Goal: Contribute content: Contribute content

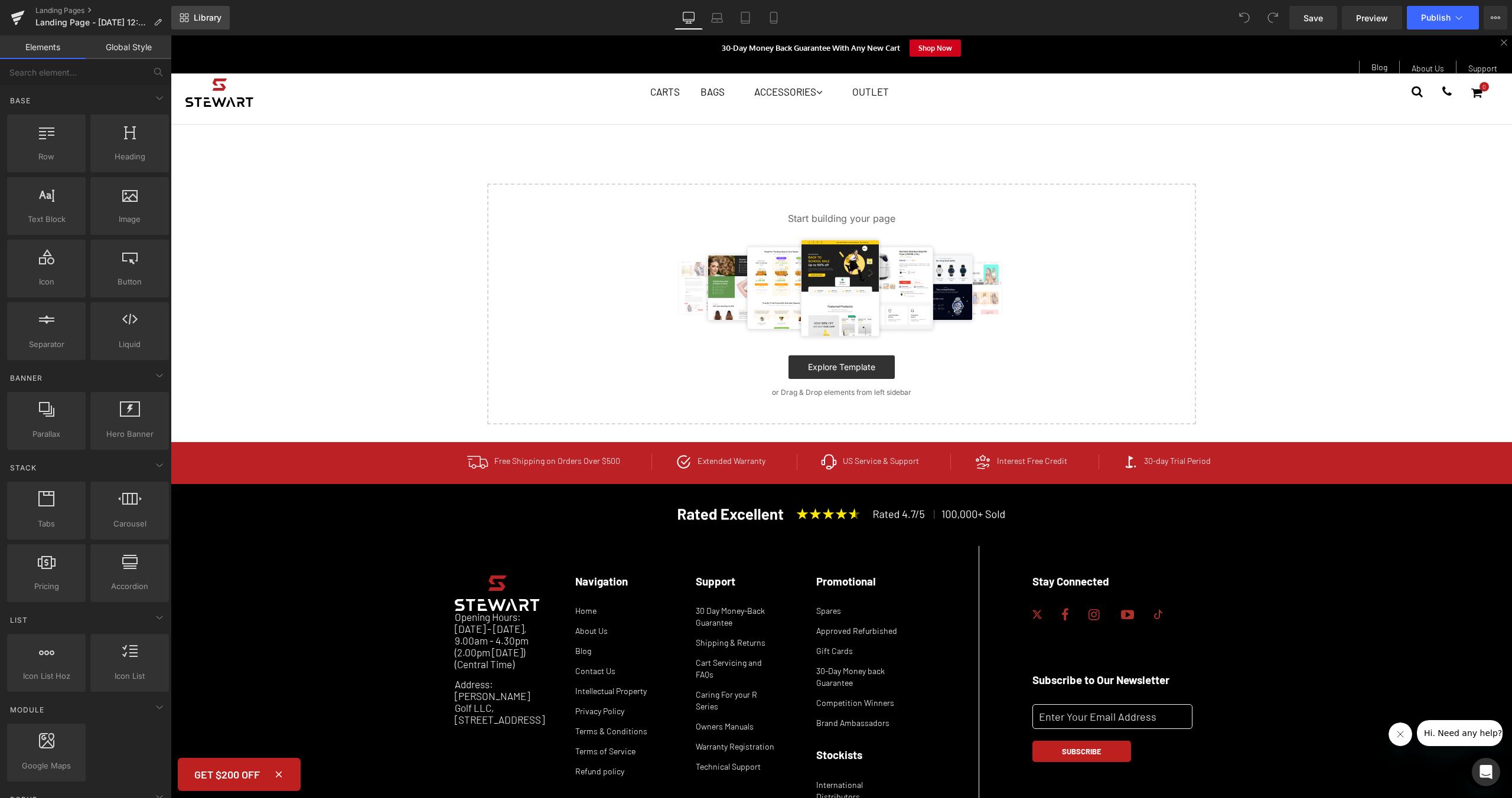
click at [190, 14] on link "Library" at bounding box center [200, 18] width 58 height 24
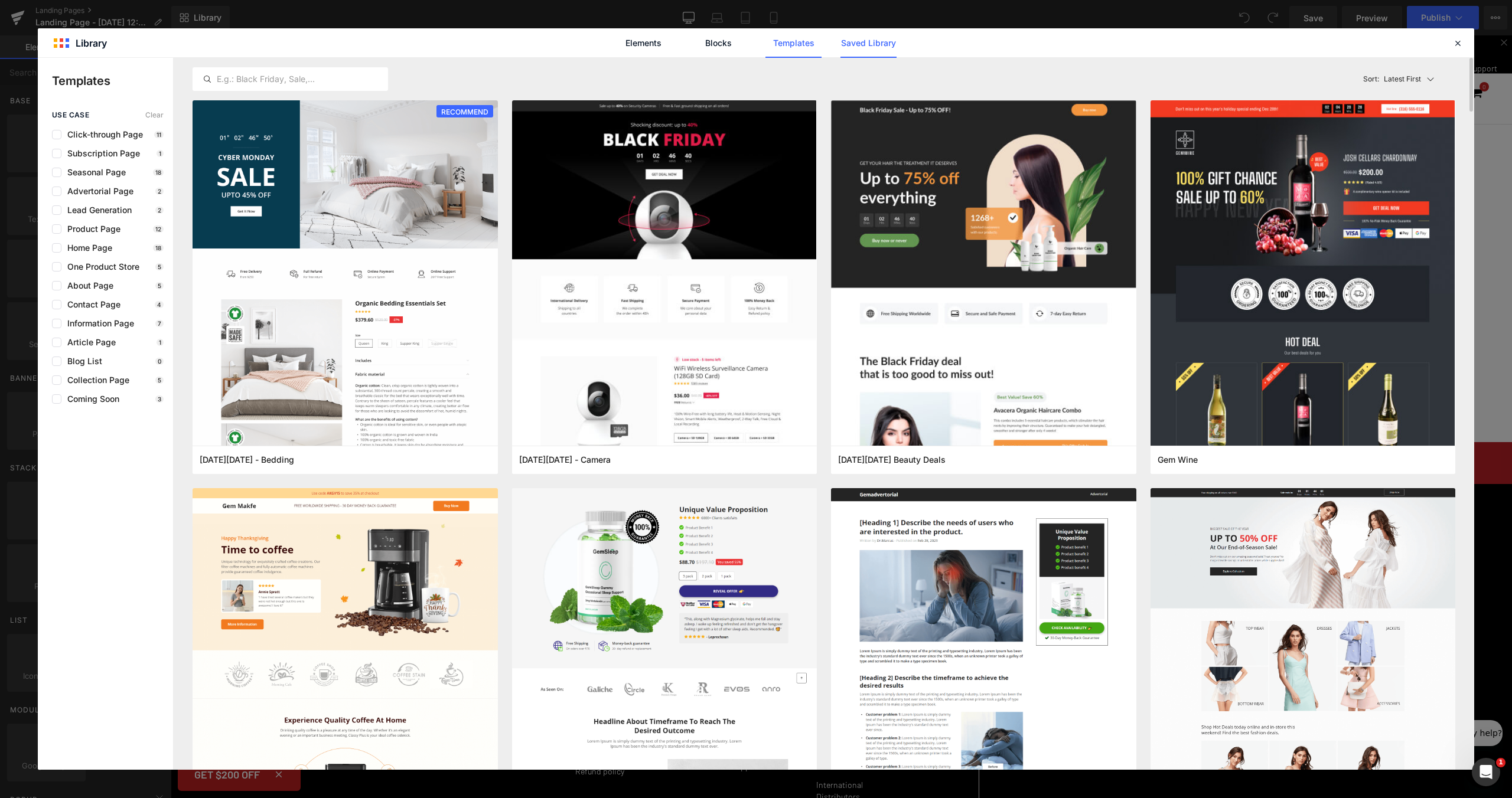
click at [888, 46] on link "Saved Library" at bounding box center [868, 43] width 56 height 30
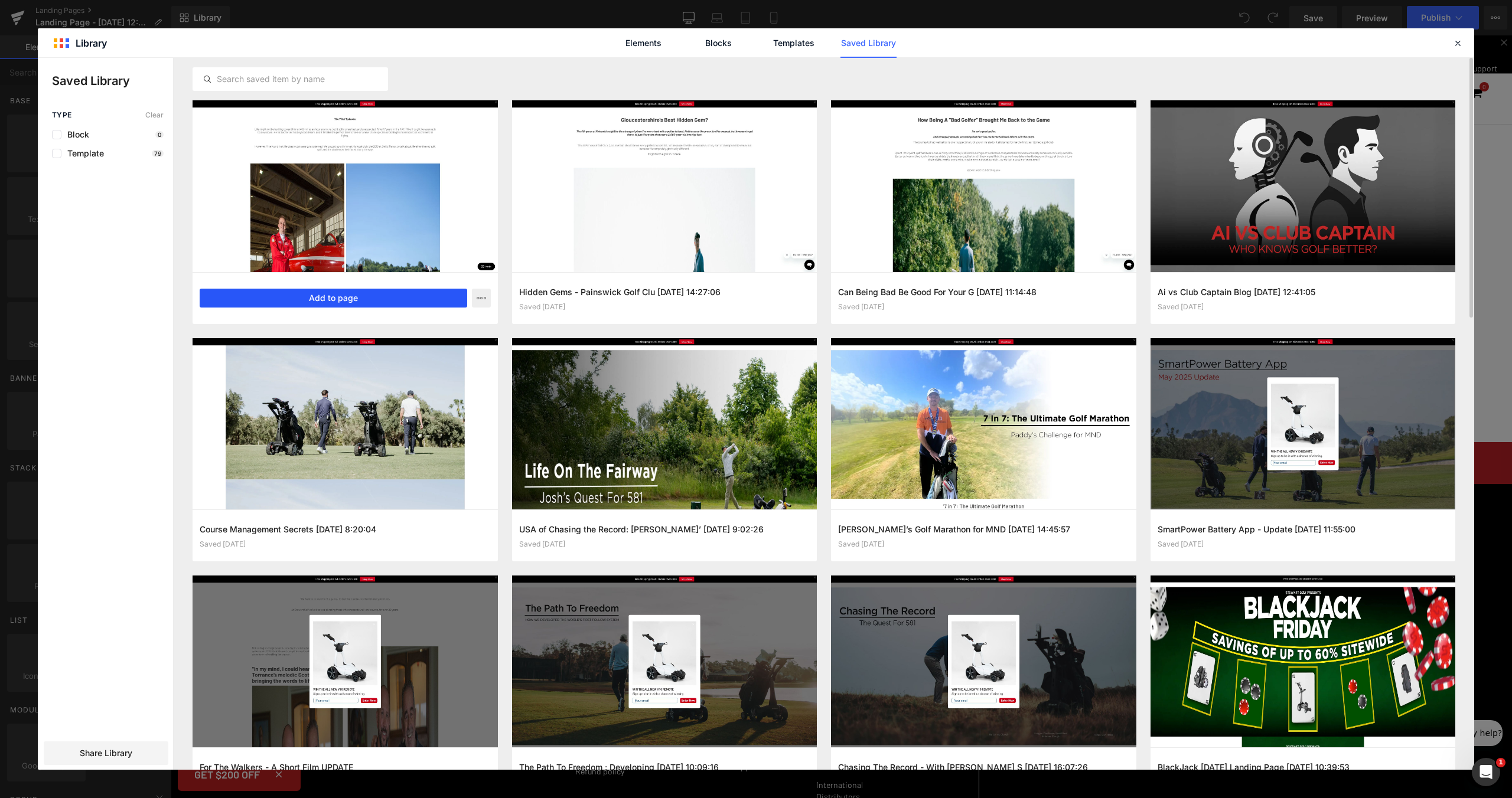
click at [383, 299] on button "Add to page" at bounding box center [333, 298] width 267 height 19
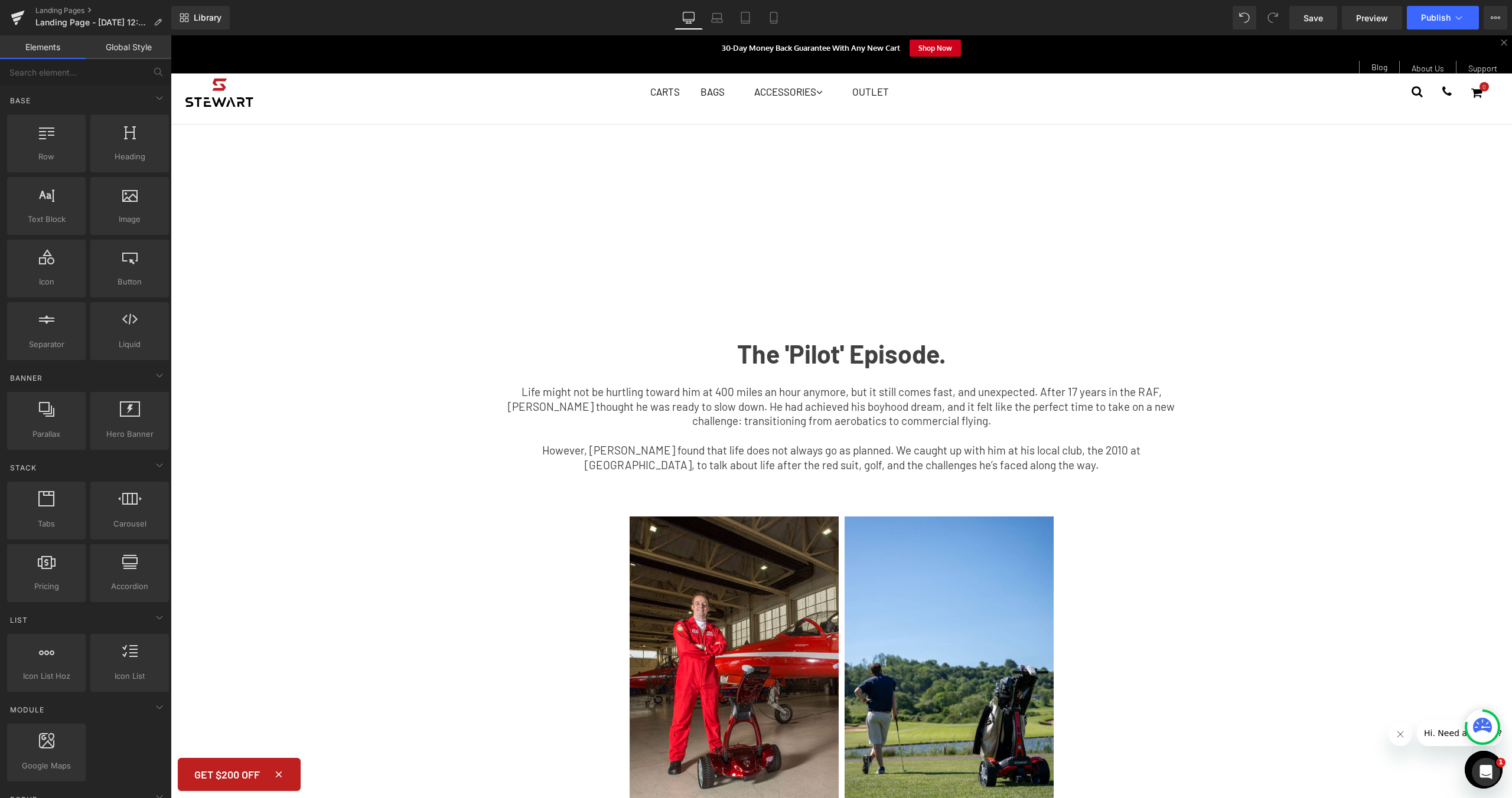
scroll to position [486, 0]
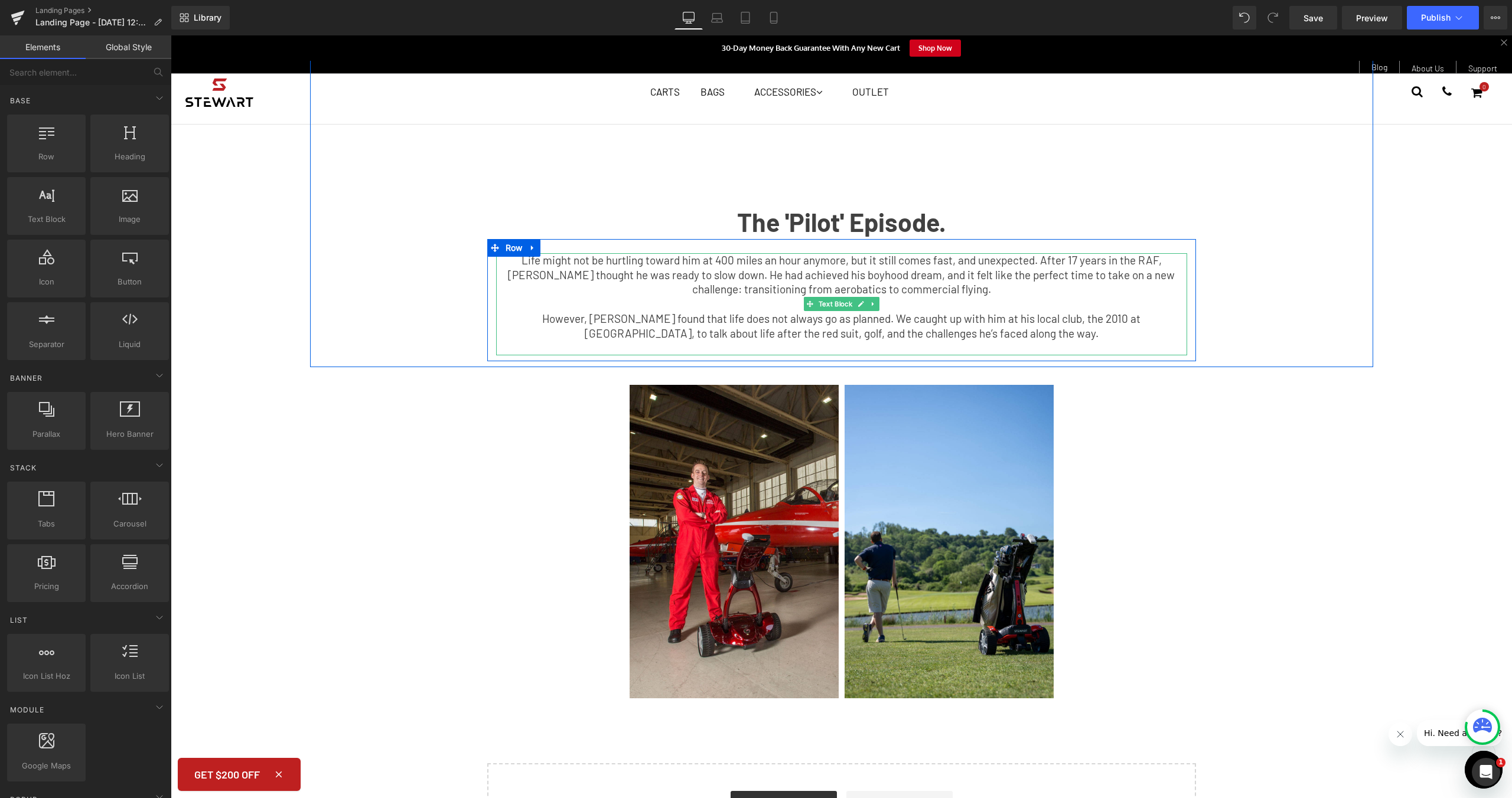
click at [938, 279] on span "Life might not be hurtling toward him at 400 miles an hour anymore, but it stil…" at bounding box center [841, 275] width 666 height 42
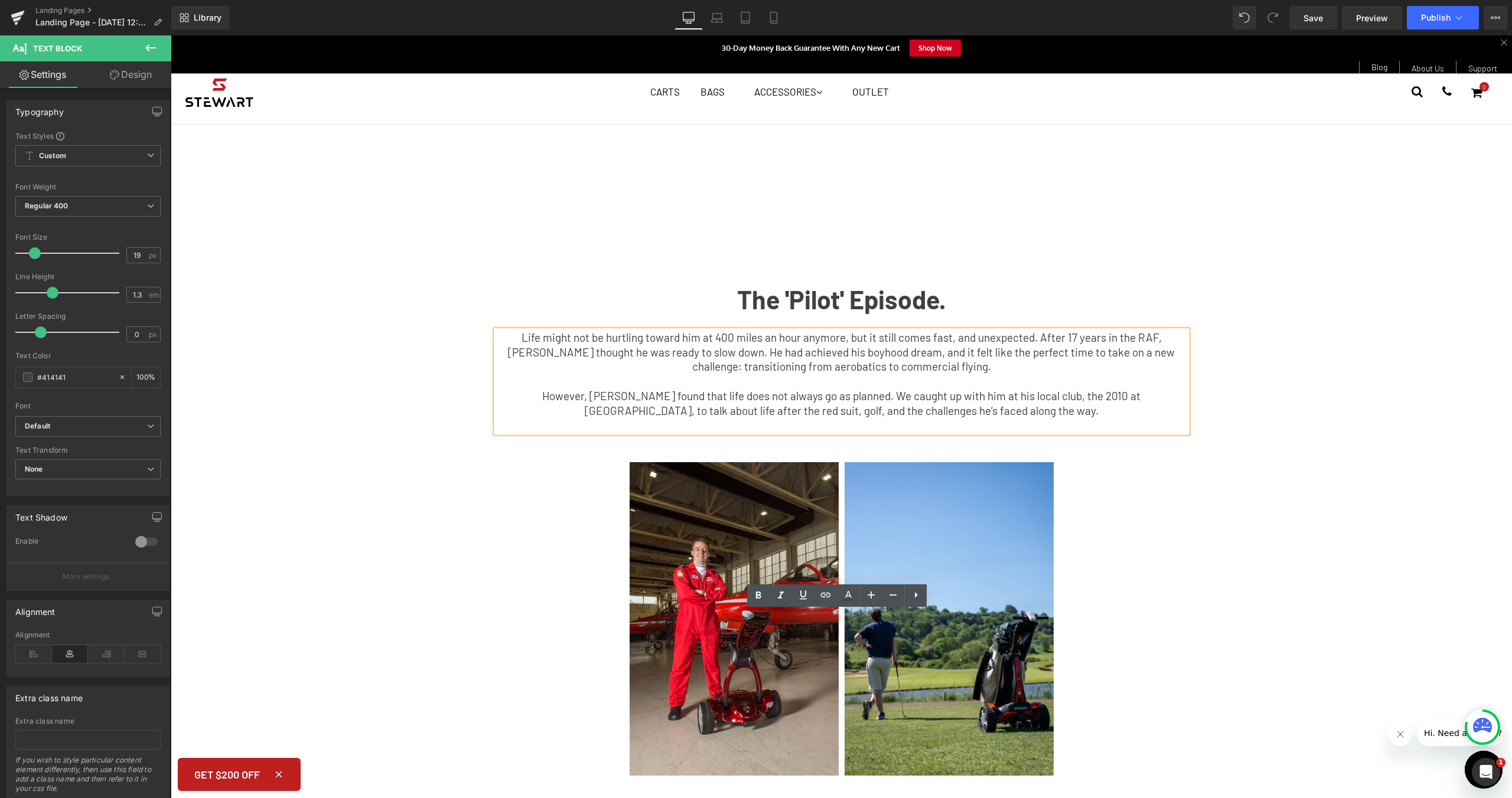
scroll to position [414, 0]
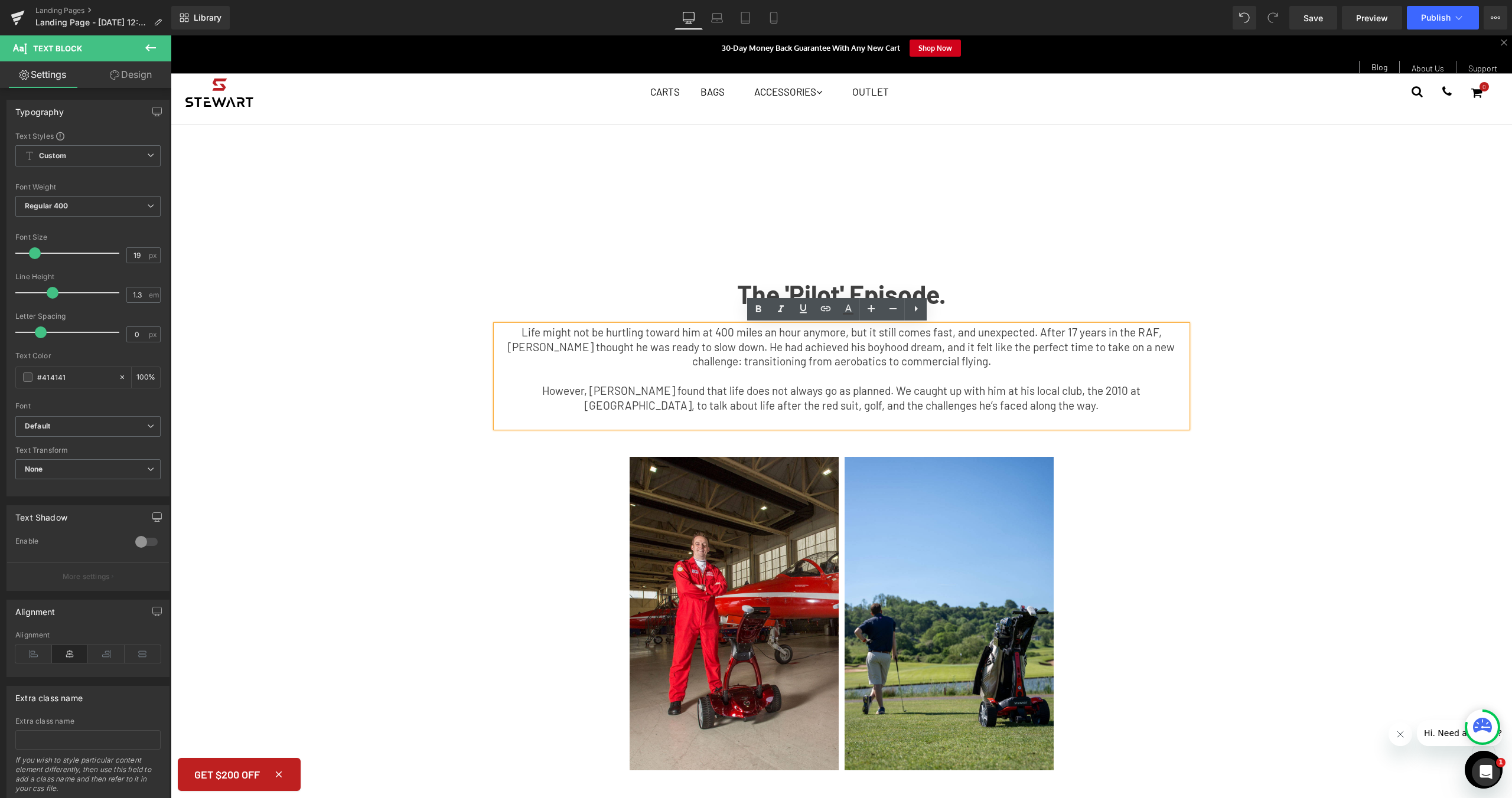
click at [1062, 348] on span "Life might not be hurtling toward him at 400 miles an hour anymore, but it stil…" at bounding box center [841, 347] width 666 height 42
click at [1061, 369] on p at bounding box center [841, 375] width 691 height 14
click at [1021, 363] on p "Life might not be hurtling toward him at 400 miles an hour anymore, but it stil…" at bounding box center [841, 347] width 691 height 44
click at [502, 336] on p "Life might not be hurtling toward him at 400 miles an hour anymore, but it stil…" at bounding box center [841, 347] width 691 height 44
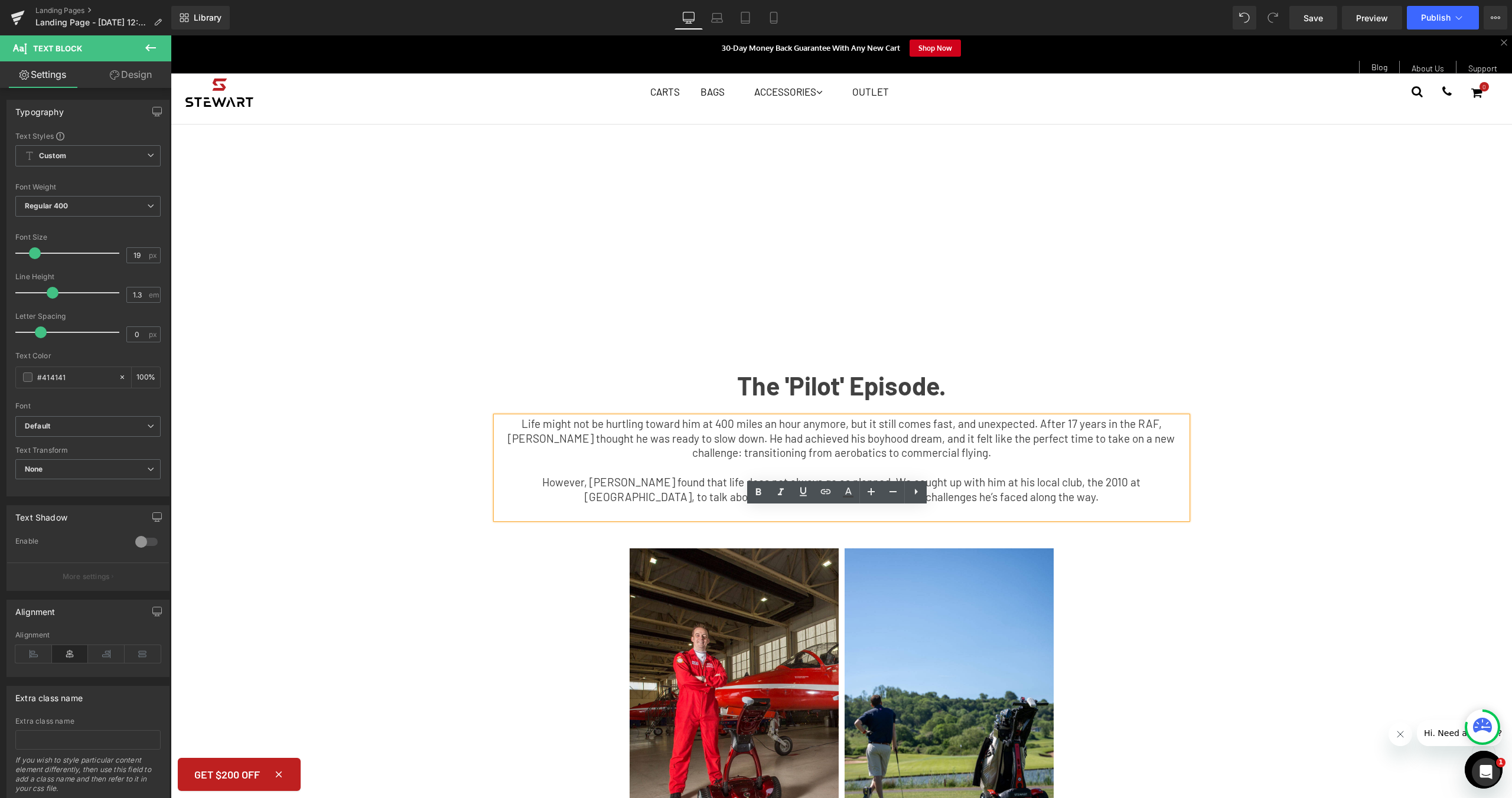
scroll to position [412, 0]
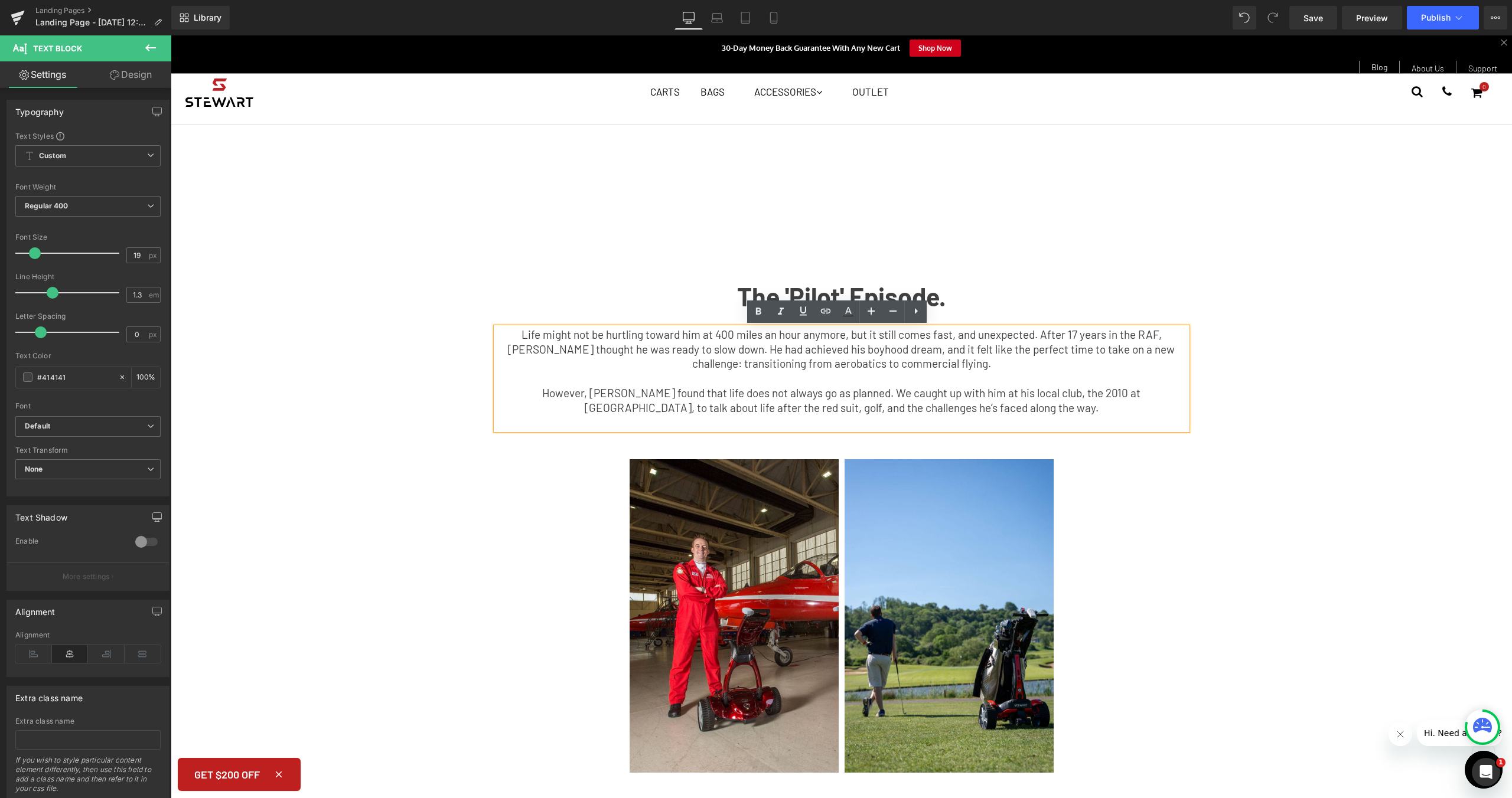
click at [1007, 374] on p at bounding box center [841, 378] width 691 height 14
click at [1034, 366] on p "Life might not be hurtling toward him at 400 miles an hour anymore, but it stil…" at bounding box center [841, 350] width 691 height 44
click at [866, 354] on span "Life might not be hurtling toward him at 400 miles an hour anymore, but it stil…" at bounding box center [841, 349] width 666 height 42
click at [1318, 379] on div "Youtube Row The 'Pilot' Episode. Text Block Life might not be hurtling toward h…" at bounding box center [841, 51] width 1063 height 769
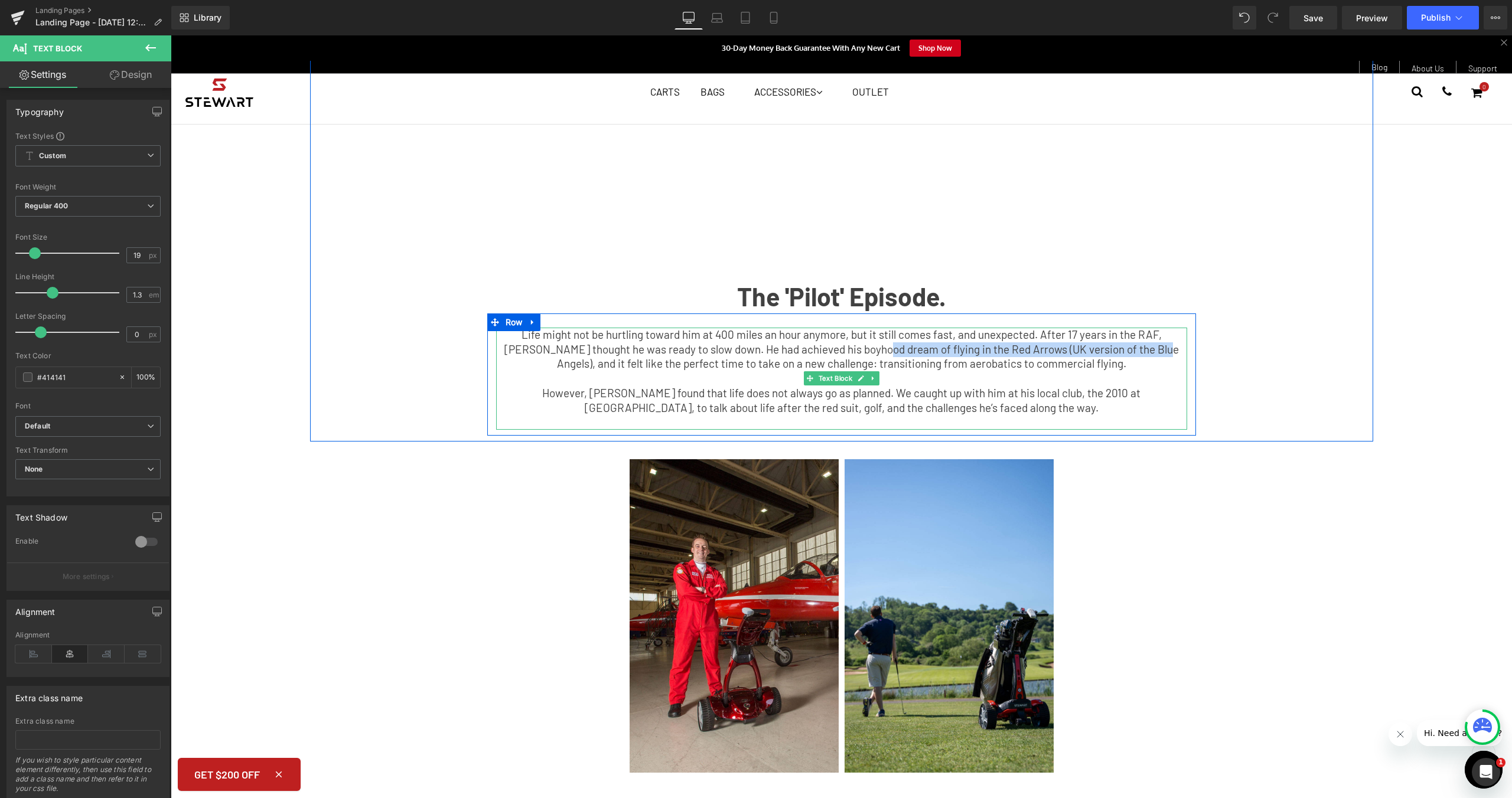
drag, startPoint x: 1124, startPoint y: 349, endPoint x: 848, endPoint y: 349, distance: 276.0
click at [848, 349] on span "Life might not be hurtling toward him at 400 miles an hour anymore, but it stil…" at bounding box center [841, 349] width 674 height 42
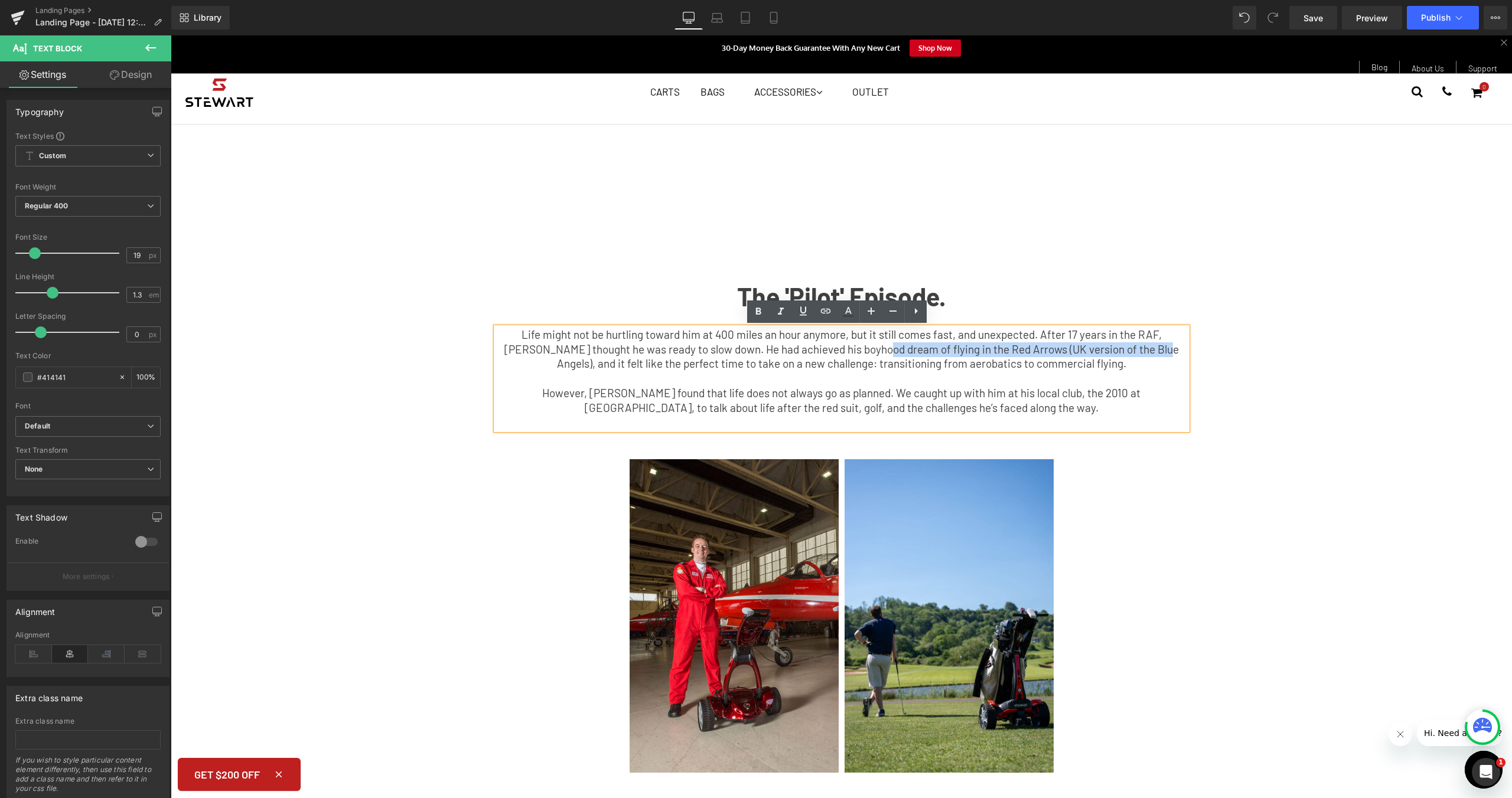
copy span "of flying in the Red Arrows (UK version of the Blue Angels)"
click at [1044, 373] on p at bounding box center [841, 378] width 691 height 14
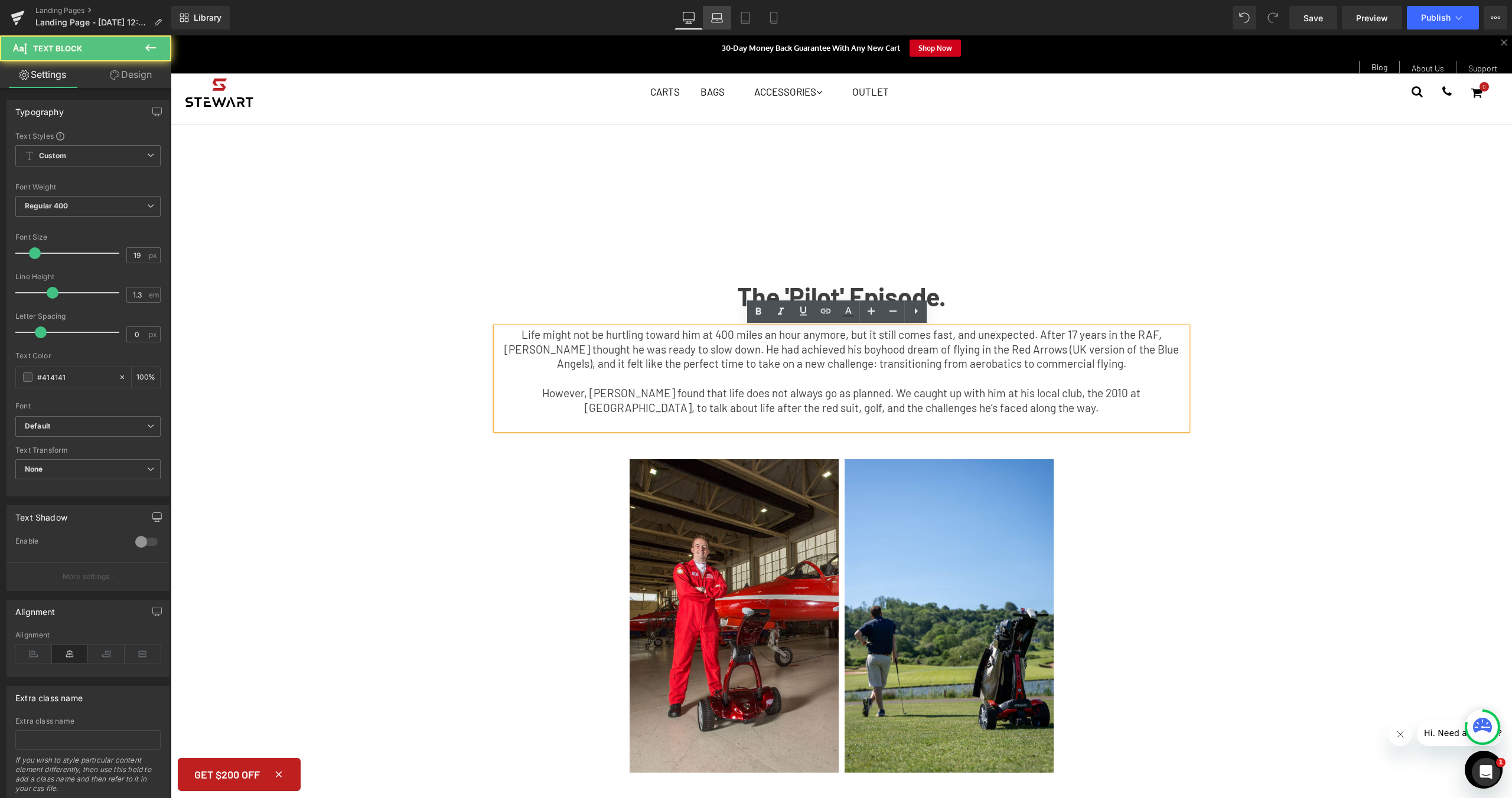
click at [713, 20] on icon at bounding box center [717, 18] width 12 height 12
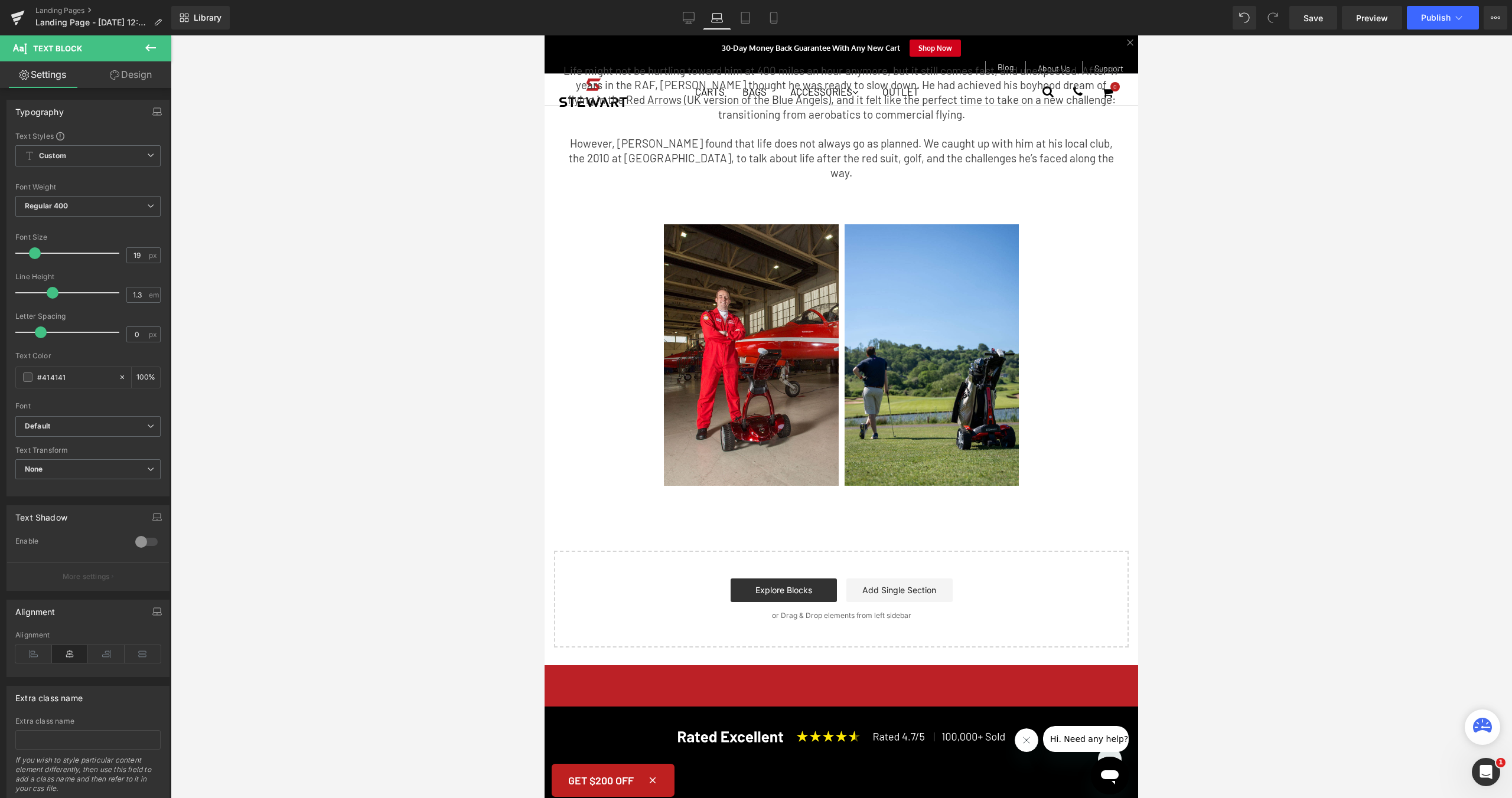
scroll to position [179, 0]
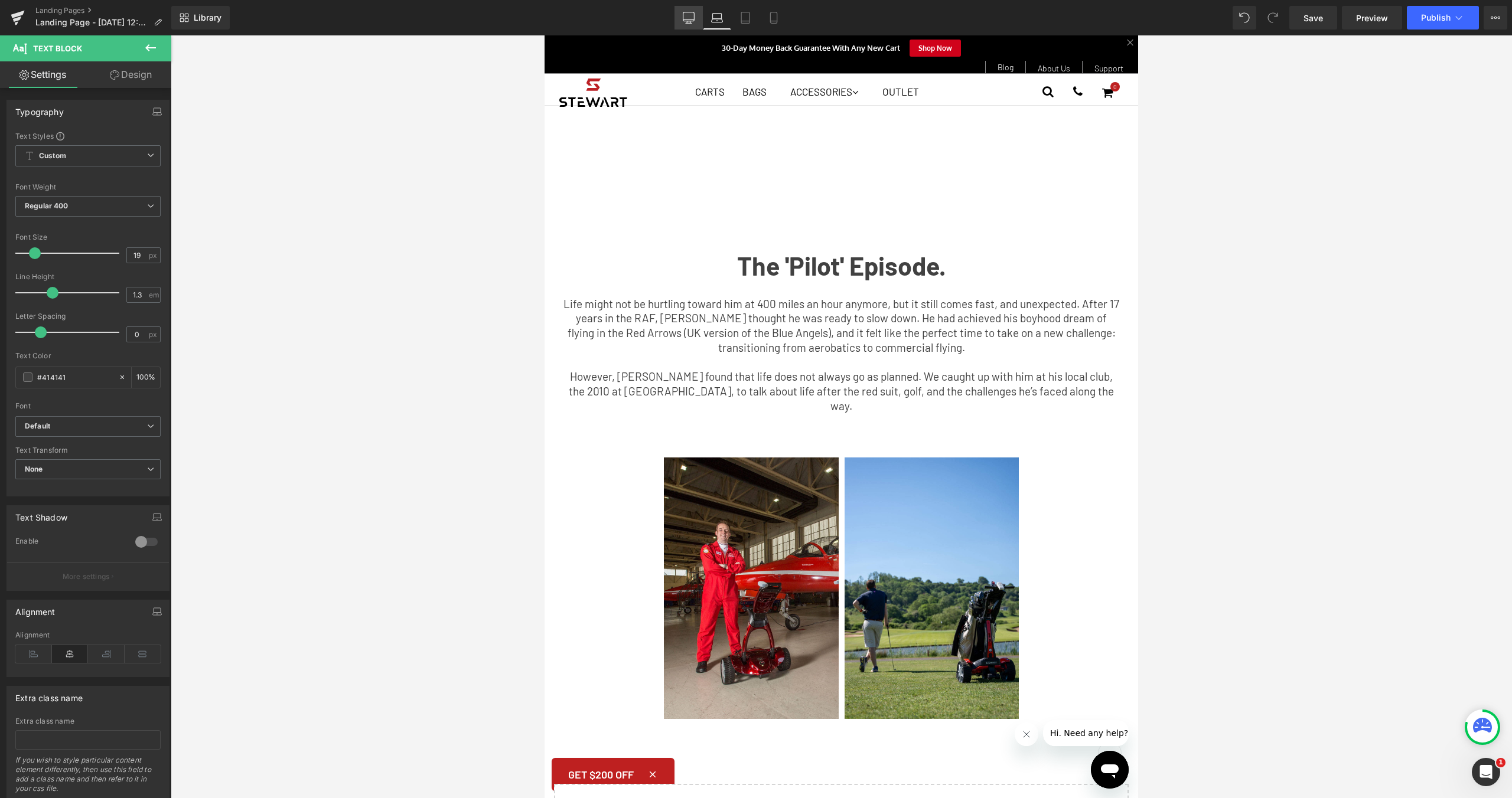
click at [696, 24] on link "Desktop" at bounding box center [688, 18] width 29 height 24
type input "100"
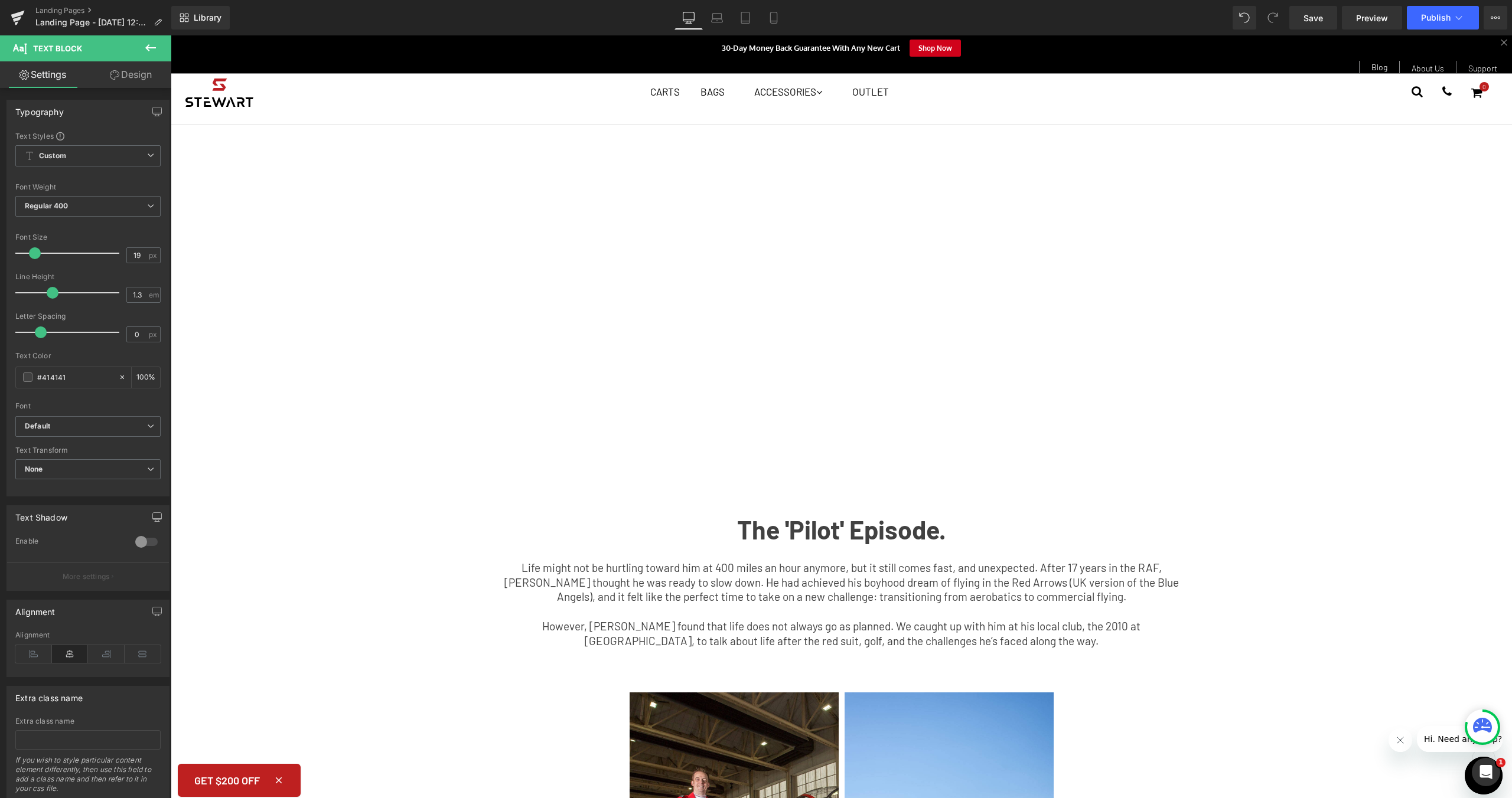
scroll to position [448, 0]
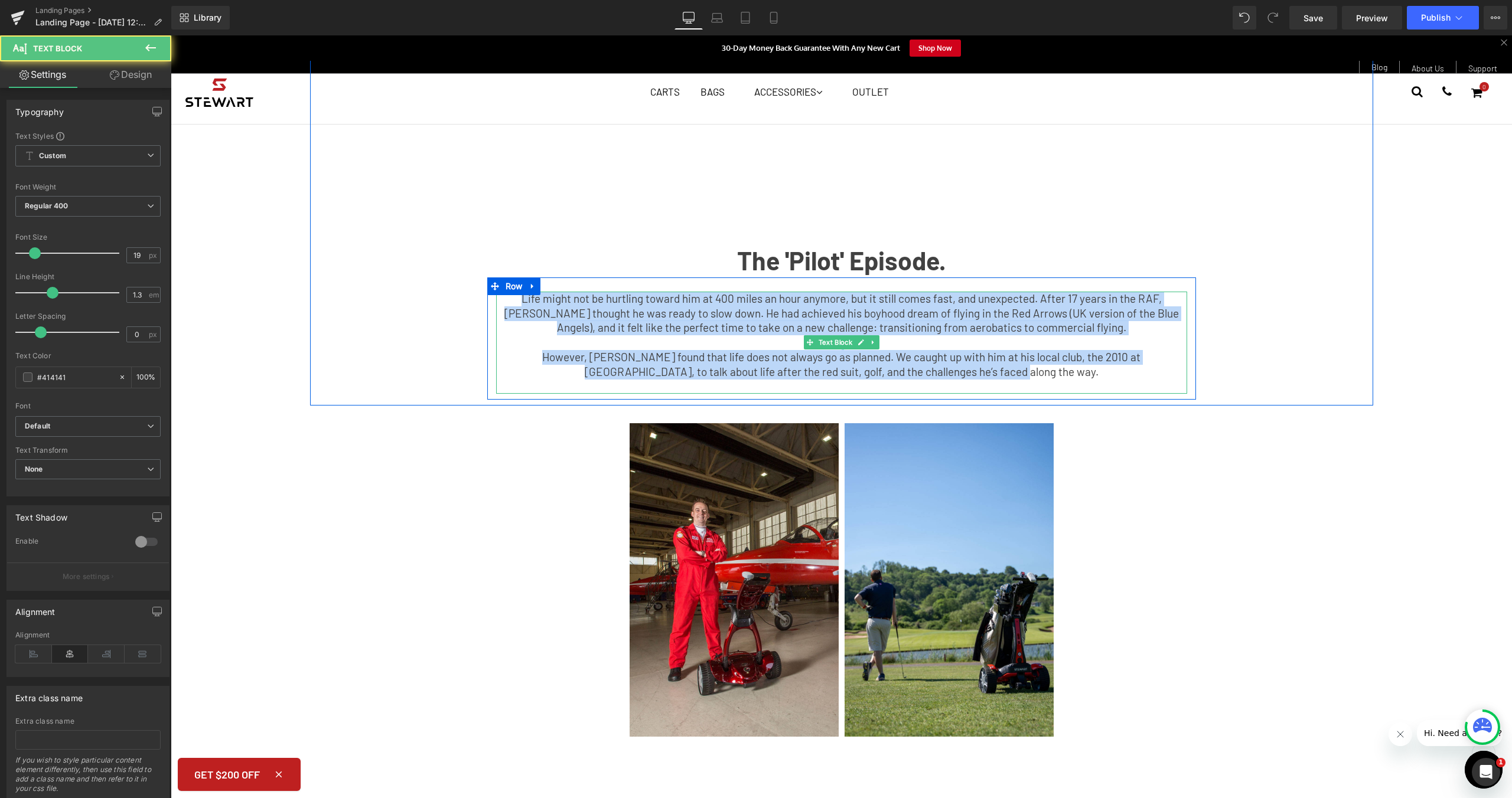
drag, startPoint x: 1002, startPoint y: 372, endPoint x: 472, endPoint y: 296, distance: 535.4
click at [472, 296] on div "Youtube Row The 'Pilot' Episode. Text Block Life might not be hurtling toward h…" at bounding box center [841, 15] width 1063 height 769
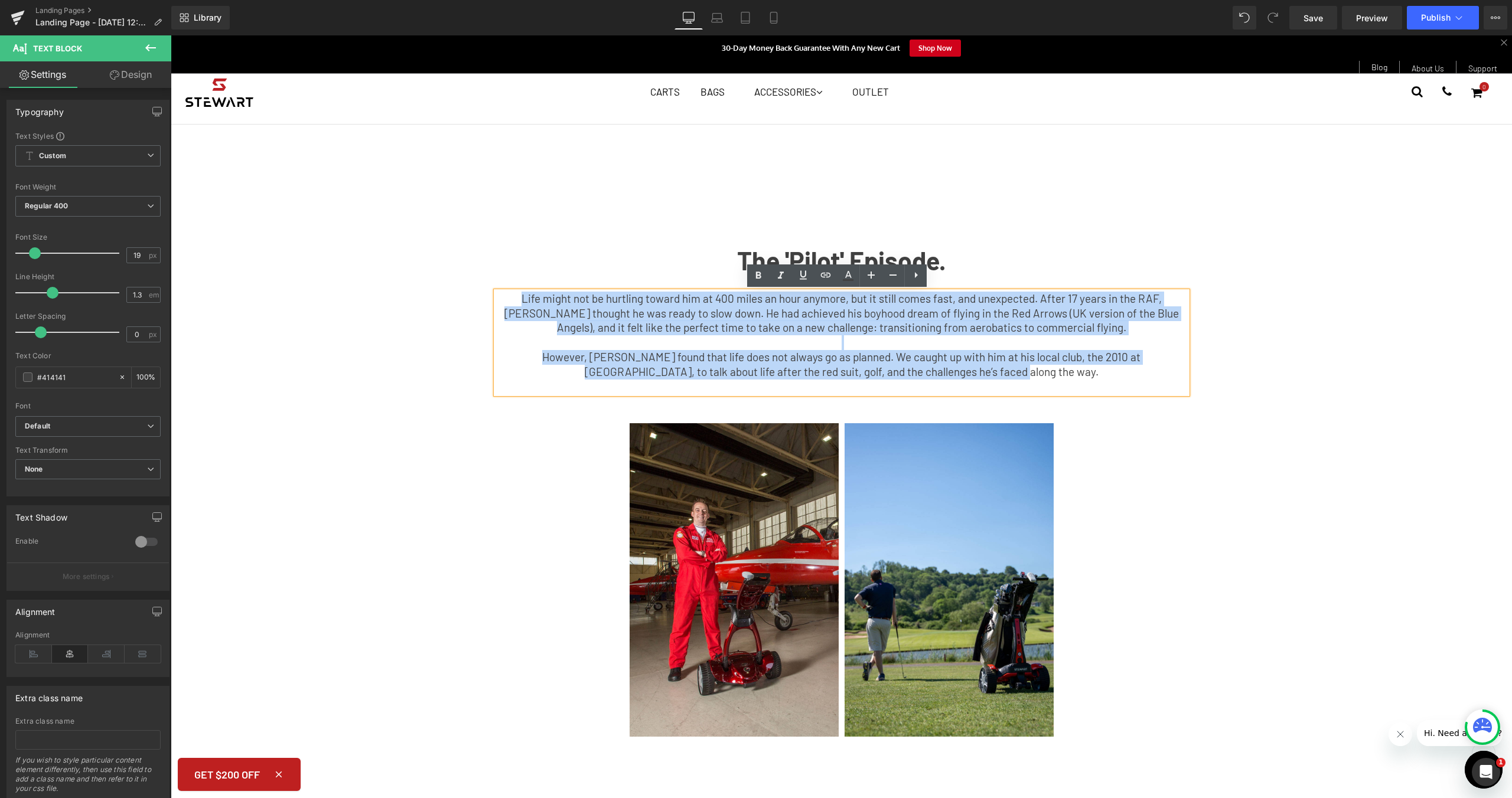
copy div "Life might not be hurtling toward him at 400 miles an hour anymore, but it stil…"
click at [1017, 347] on p at bounding box center [841, 342] width 691 height 14
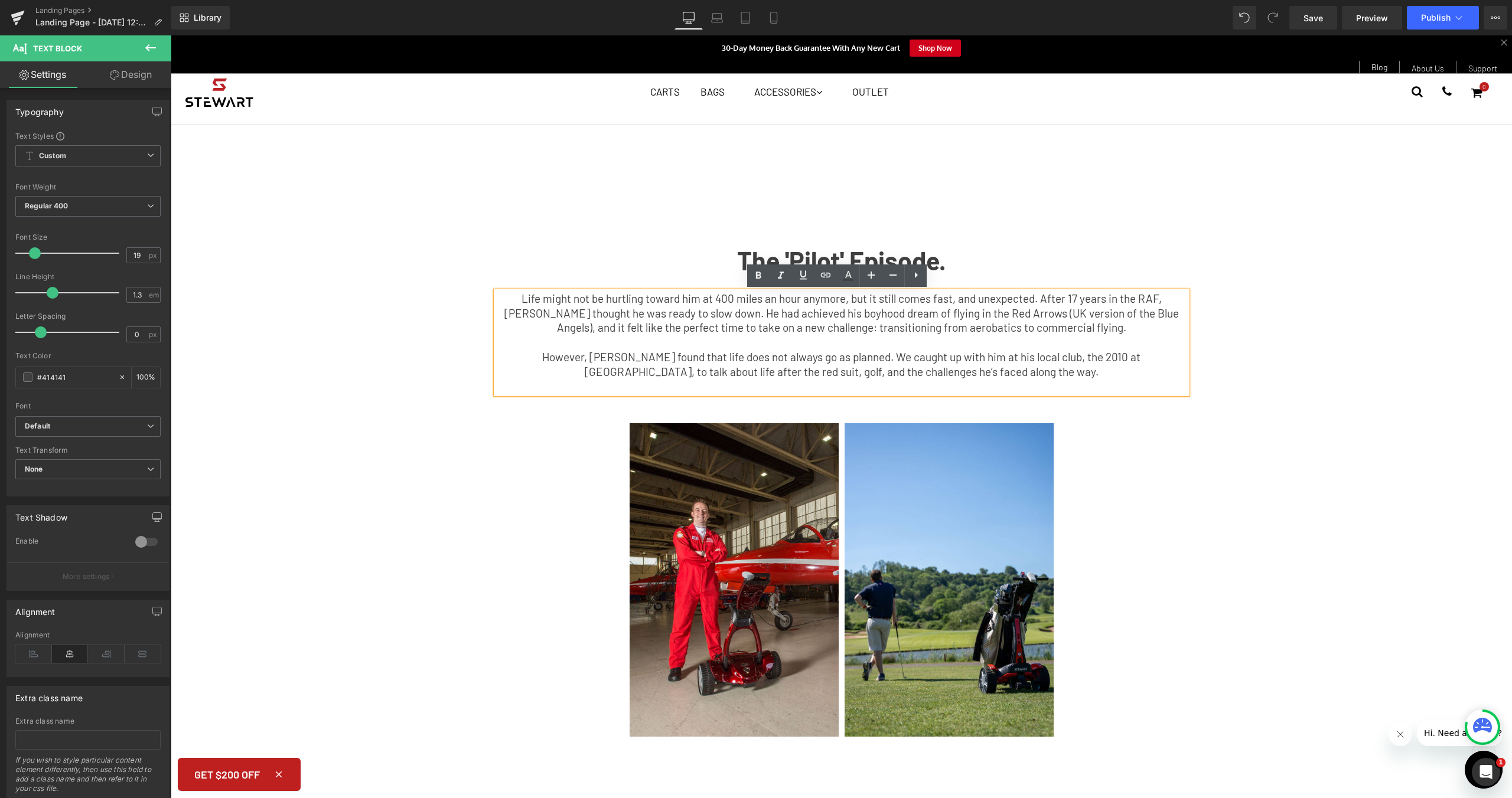
click at [976, 313] on span "Life might not be hurtling toward him at 400 miles an hour anymore, but it stil…" at bounding box center [841, 313] width 674 height 42
click at [1075, 328] on span "Life might not be hurtling toward him at 400 miles an hour anymore, but it stil…" at bounding box center [841, 313] width 677 height 42
drag, startPoint x: 978, startPoint y: 314, endPoint x: 1005, endPoint y: 305, distance: 28.5
click at [978, 312] on span "Life might not be hurtling toward him at 400 miles an hour anymore, but it stil…" at bounding box center [841, 313] width 677 height 42
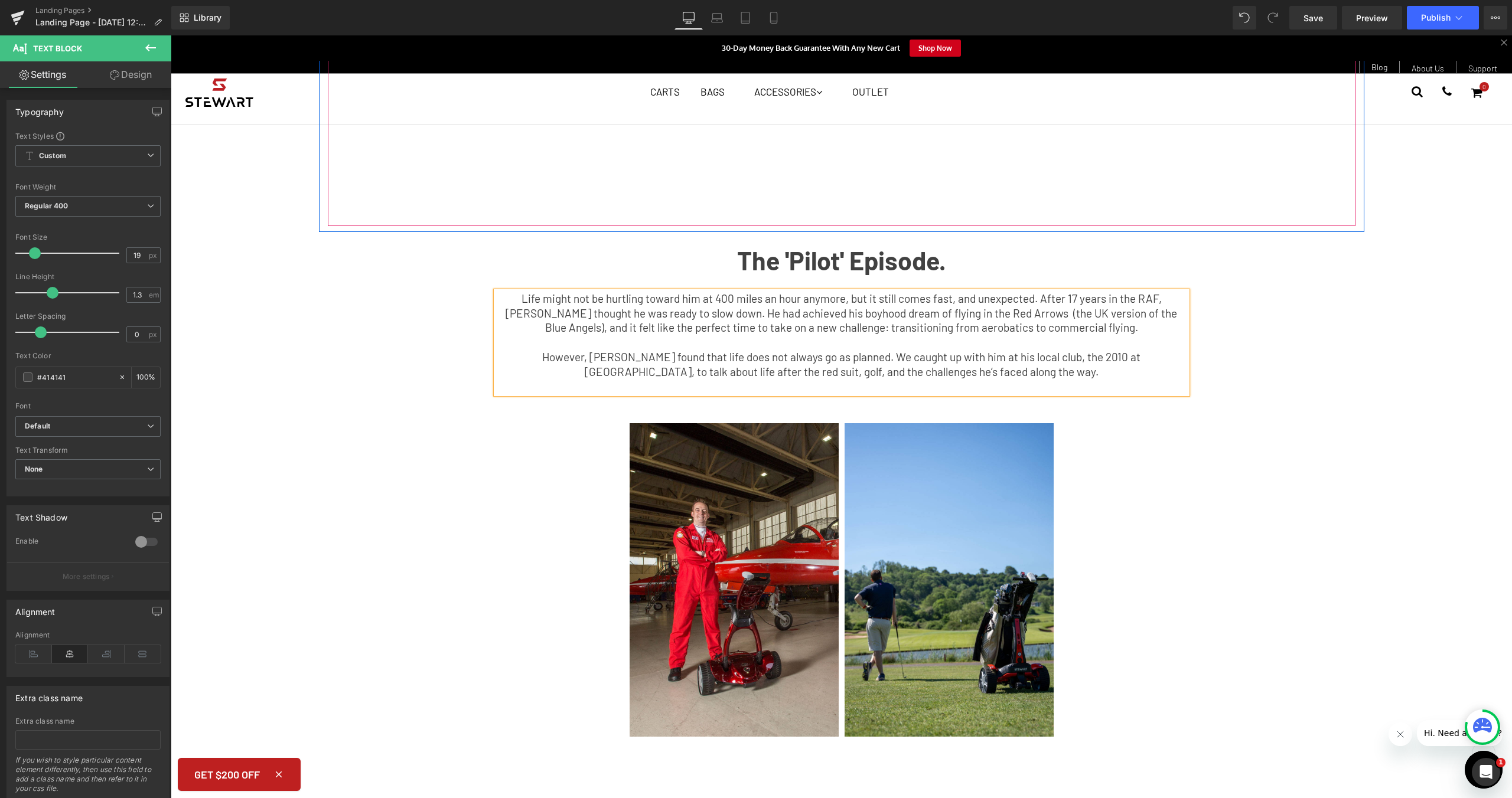
click at [1259, 314] on div "Youtube Row The 'Pilot' Episode. Text Block Life might not be hurtling toward h…" at bounding box center [841, 15] width 1063 height 769
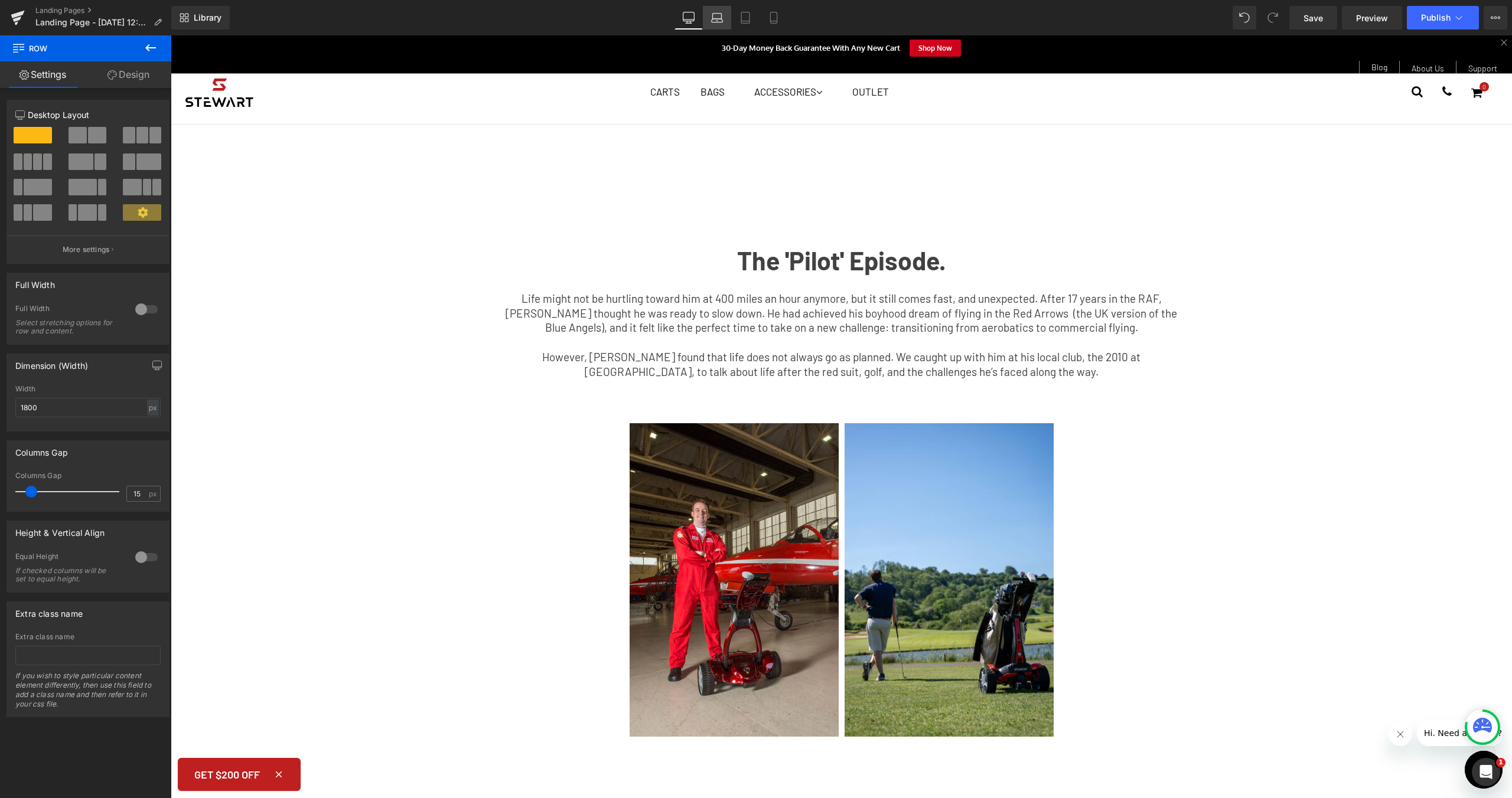
click at [728, 14] on link "Laptop" at bounding box center [717, 18] width 29 height 24
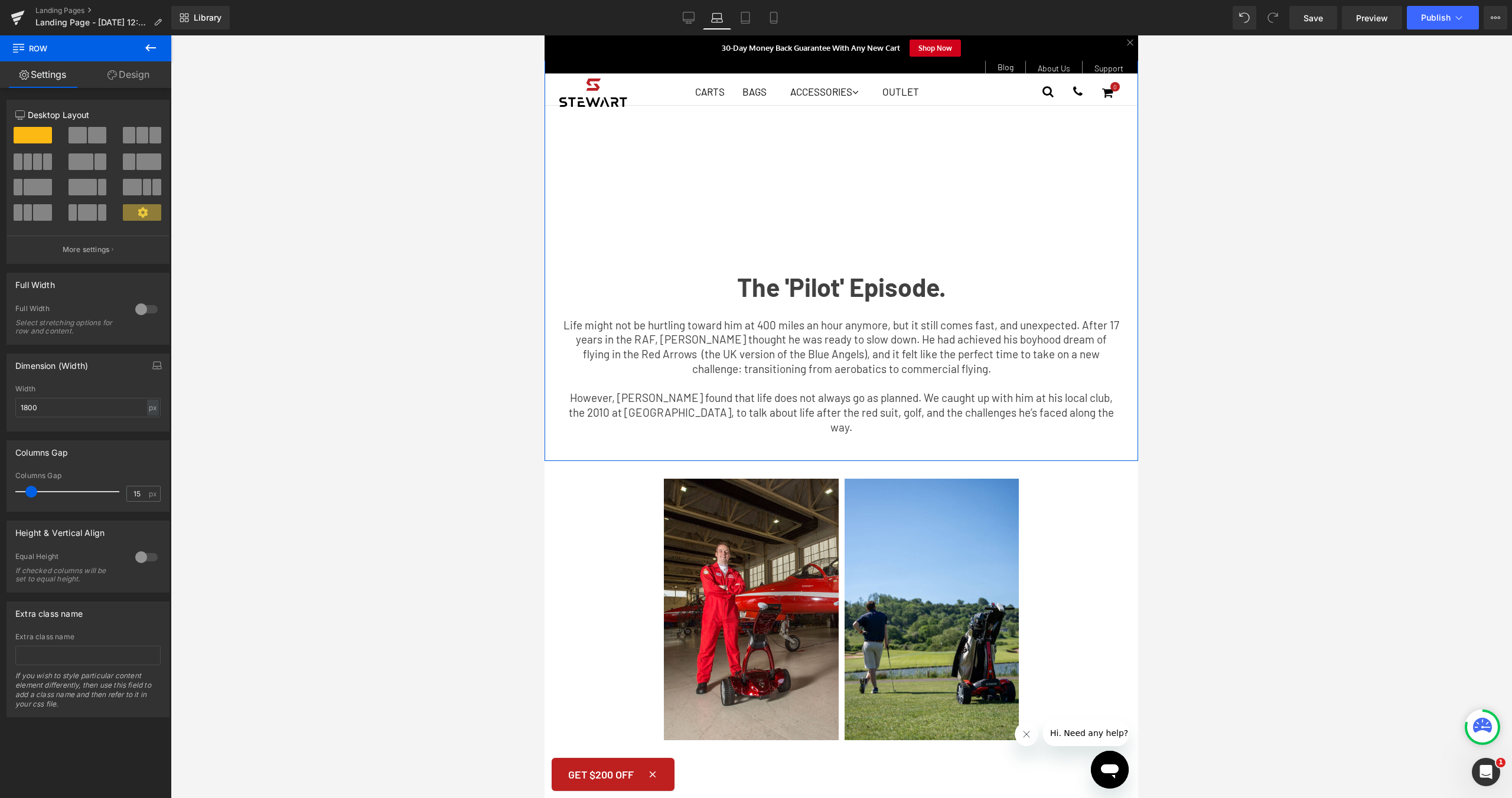
scroll to position [288, 0]
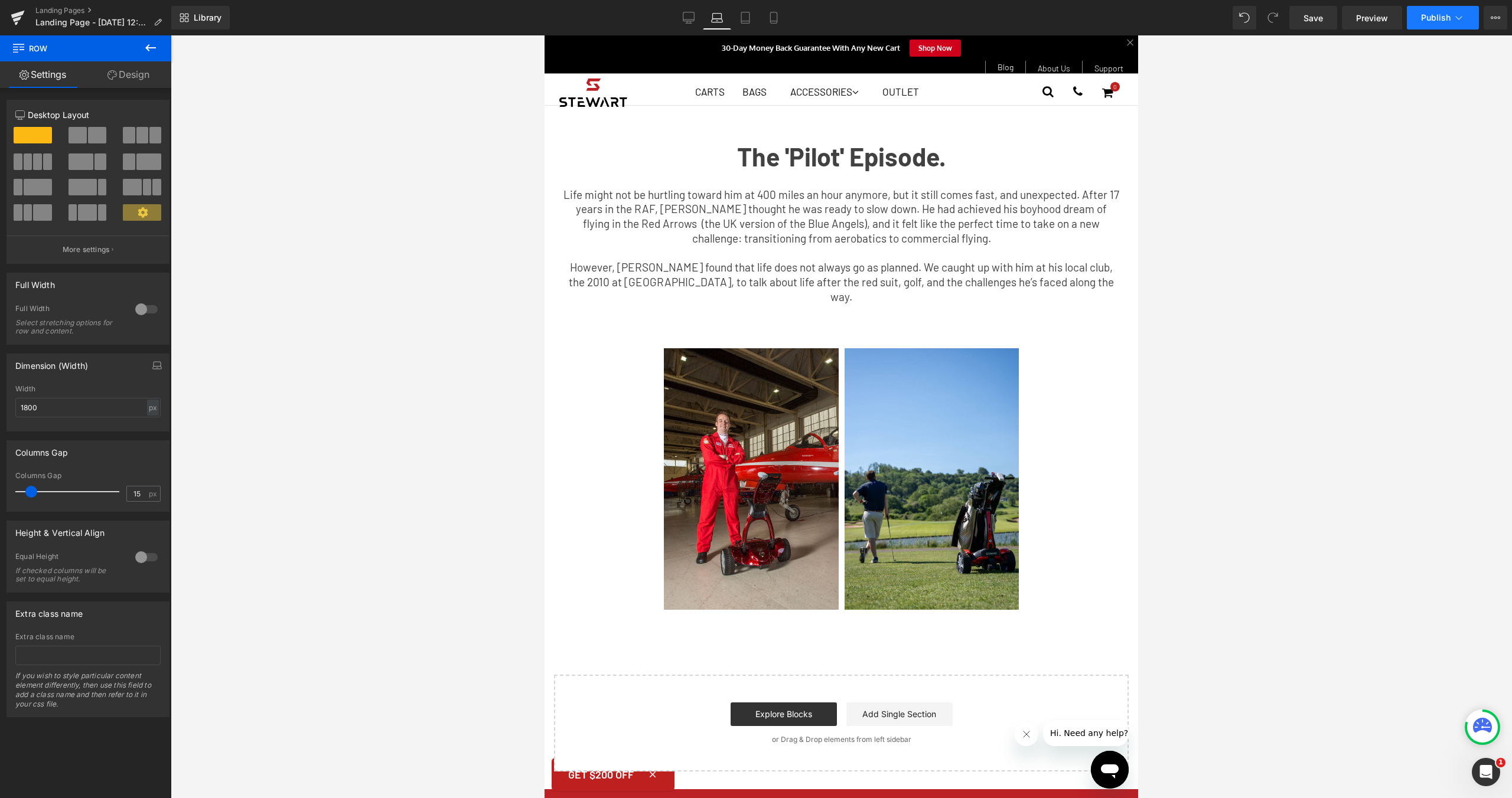
click at [1436, 16] on span "Publish" at bounding box center [1435, 17] width 30 height 9
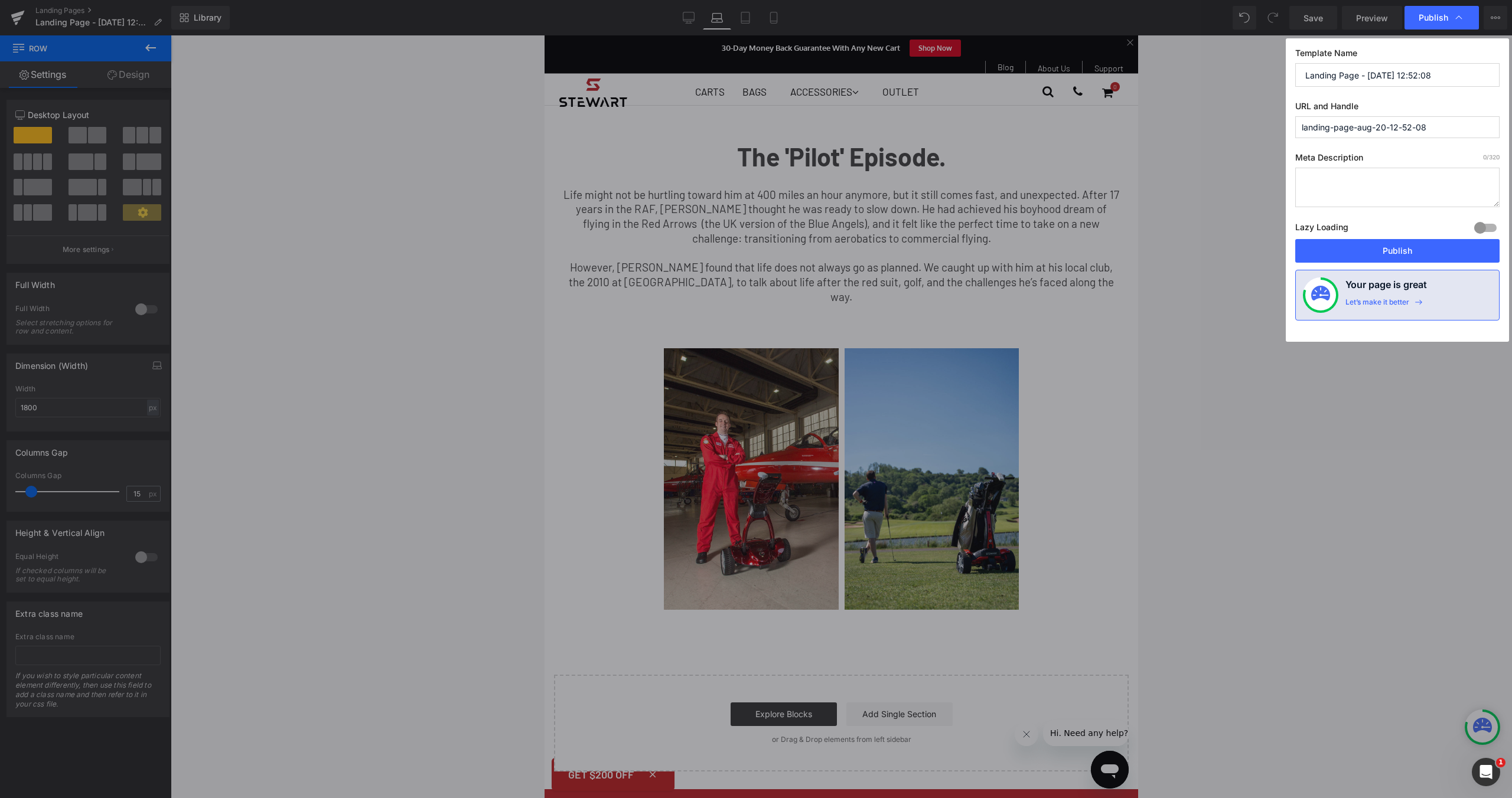
drag, startPoint x: 1452, startPoint y: 79, endPoint x: 1291, endPoint y: 71, distance: 161.2
click at [1291, 71] on div "Template Name Landing Page - [DATE] 12:52:08 URL and Handle landing-page-aug-20…" at bounding box center [1397, 189] width 223 height 303
paste input "ife might not be hurtling toward him at 400 miles an hour anymore, but it still…"
drag, startPoint x: 1461, startPoint y: 74, endPoint x: 1277, endPoint y: 67, distance: 184.1
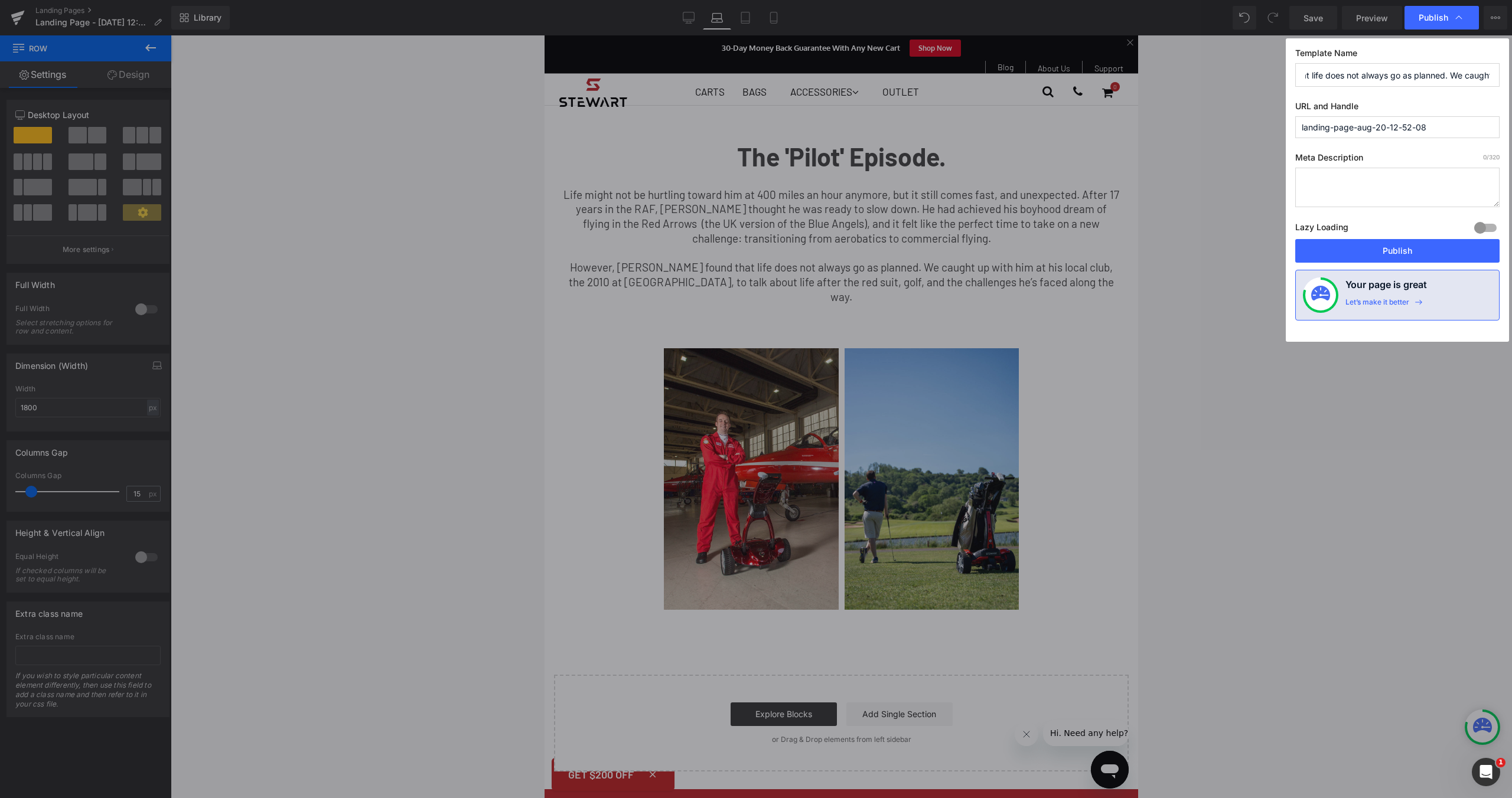
click at [1274, 74] on div "Publish Template Name Life might not be hurtling toward him at 400 miles an hou…" at bounding box center [756, 399] width 1512 height 798
type input "Life might not be hurtling toward him at 400 miles an hour anymore, but it stil…"
click at [1371, 78] on input "Life might not be hurtling toward him at 400 miles an hour anymore, but it stil…" at bounding box center [1397, 75] width 205 height 24
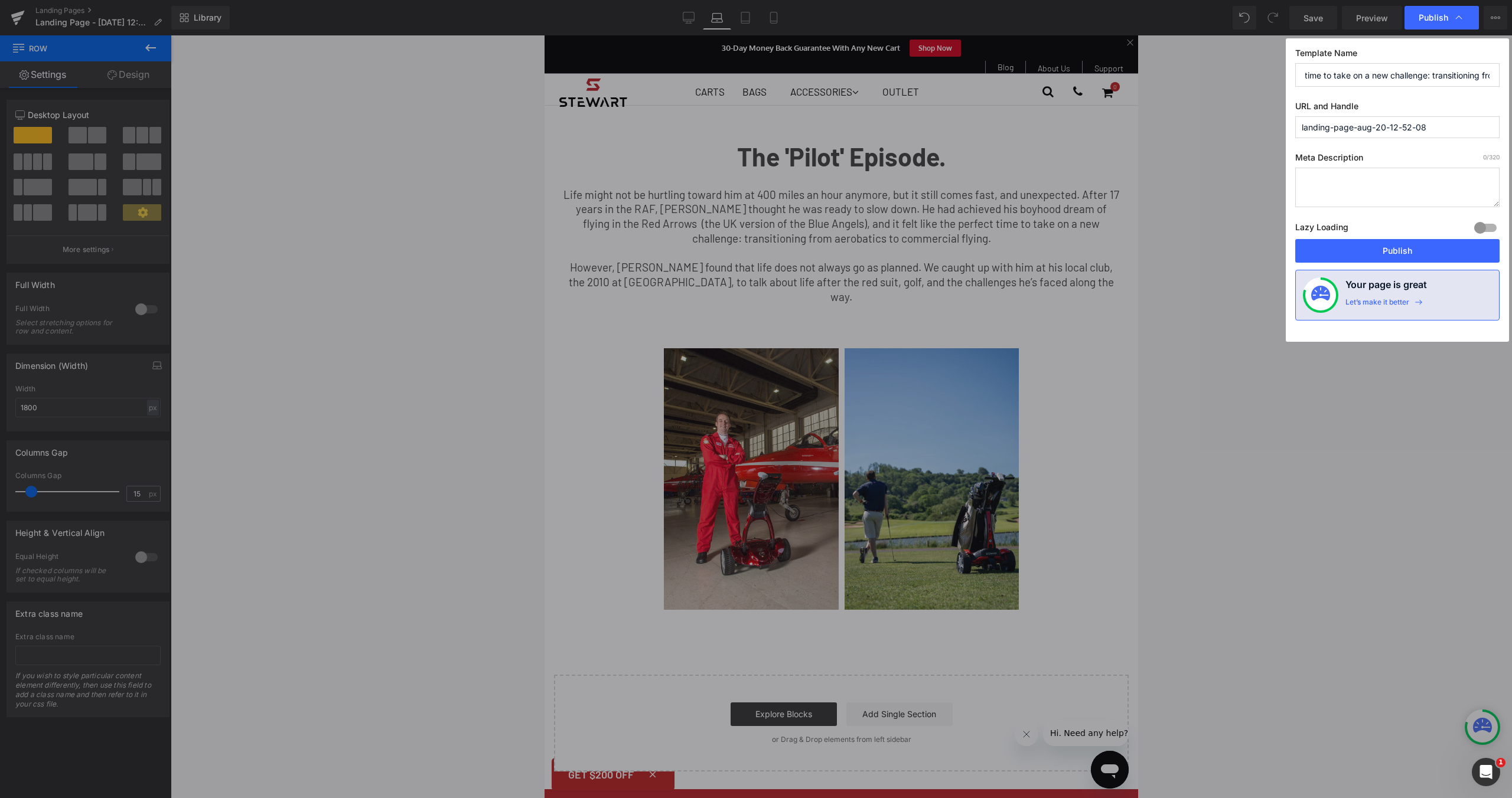
click at [1371, 78] on input "Life might not be hurtling toward him at 400 miles an hour anymore, but it stil…" at bounding box center [1397, 75] width 205 height 24
paste input "Former Red Arrows Pilot Reveals How Golf Saved His Life"
type input "Former Red Arrows Pilot Reveals How Golf Saved His Life"
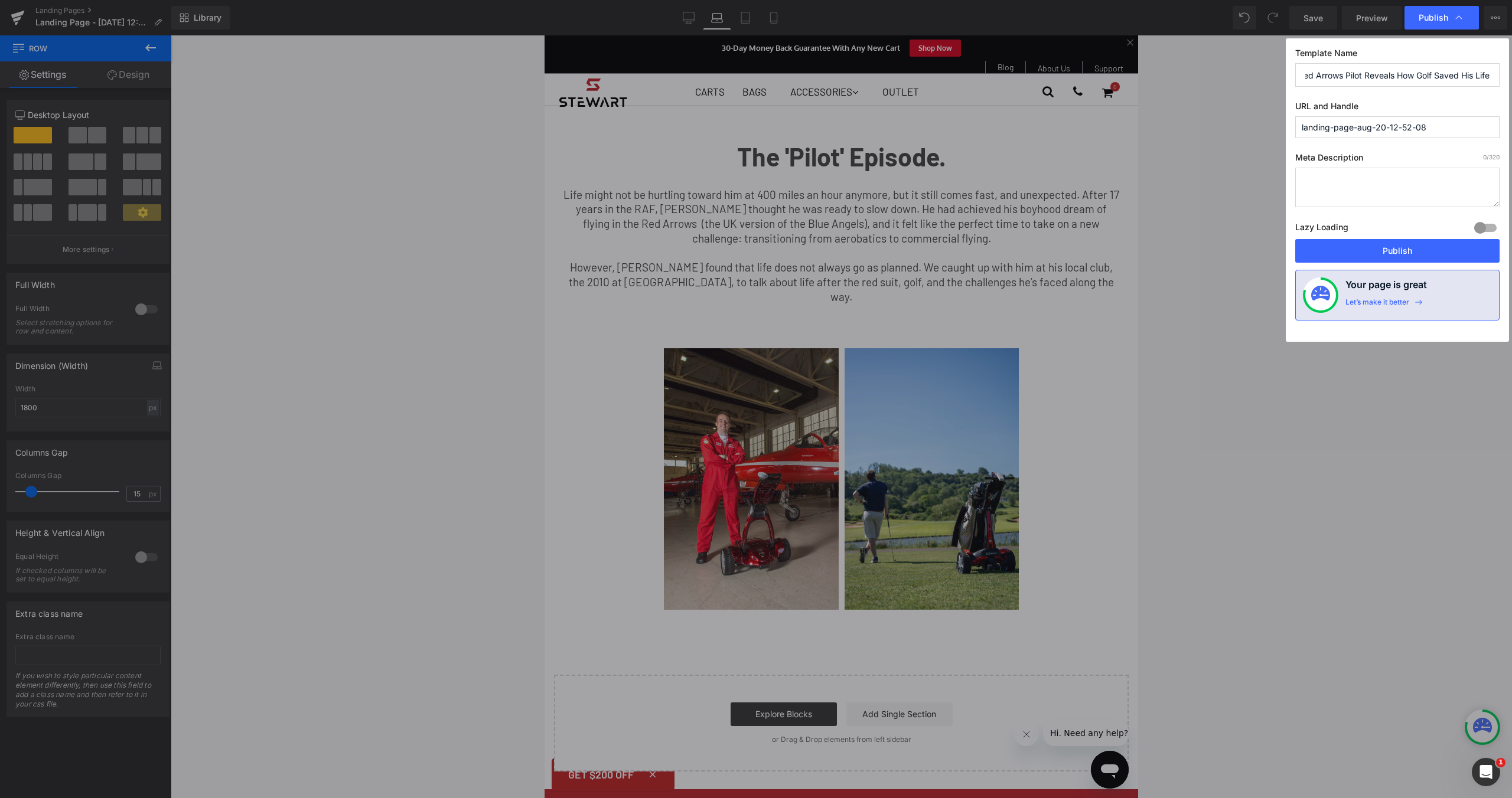
scroll to position [0, 0]
drag, startPoint x: 1444, startPoint y: 132, endPoint x: 1204, endPoint y: 123, distance: 240.2
click at [1204, 123] on div "Publish Template Name Former Red Arrows Pilot Reveals How Golf Saved His Life U…" at bounding box center [756, 399] width 1512 height 798
paste input "red-arrows-golf-celtic-manor"
type input "red-arrows-golf-celtic-manor"
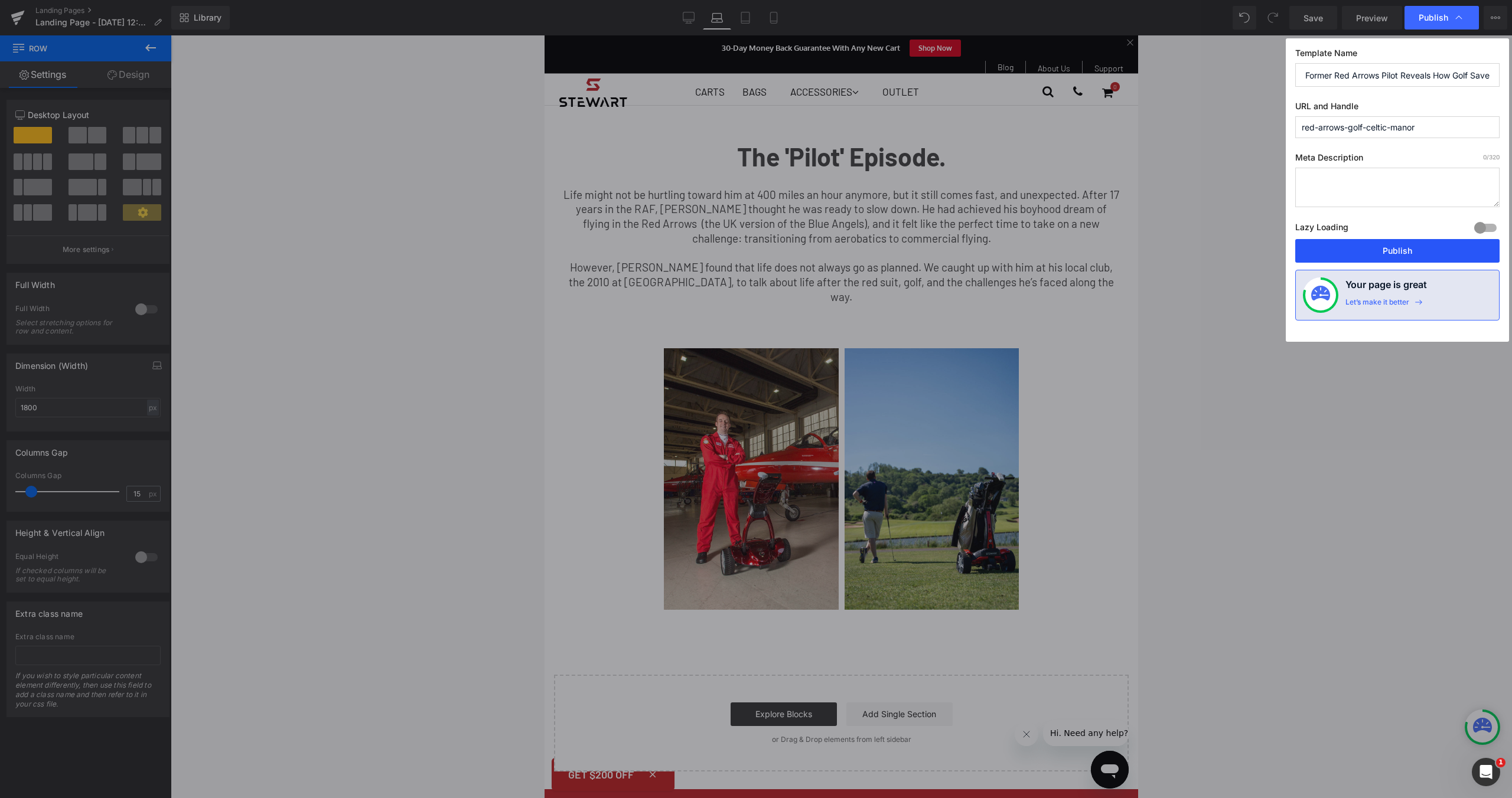
click at [1471, 249] on button "Publish" at bounding box center [1397, 251] width 205 height 24
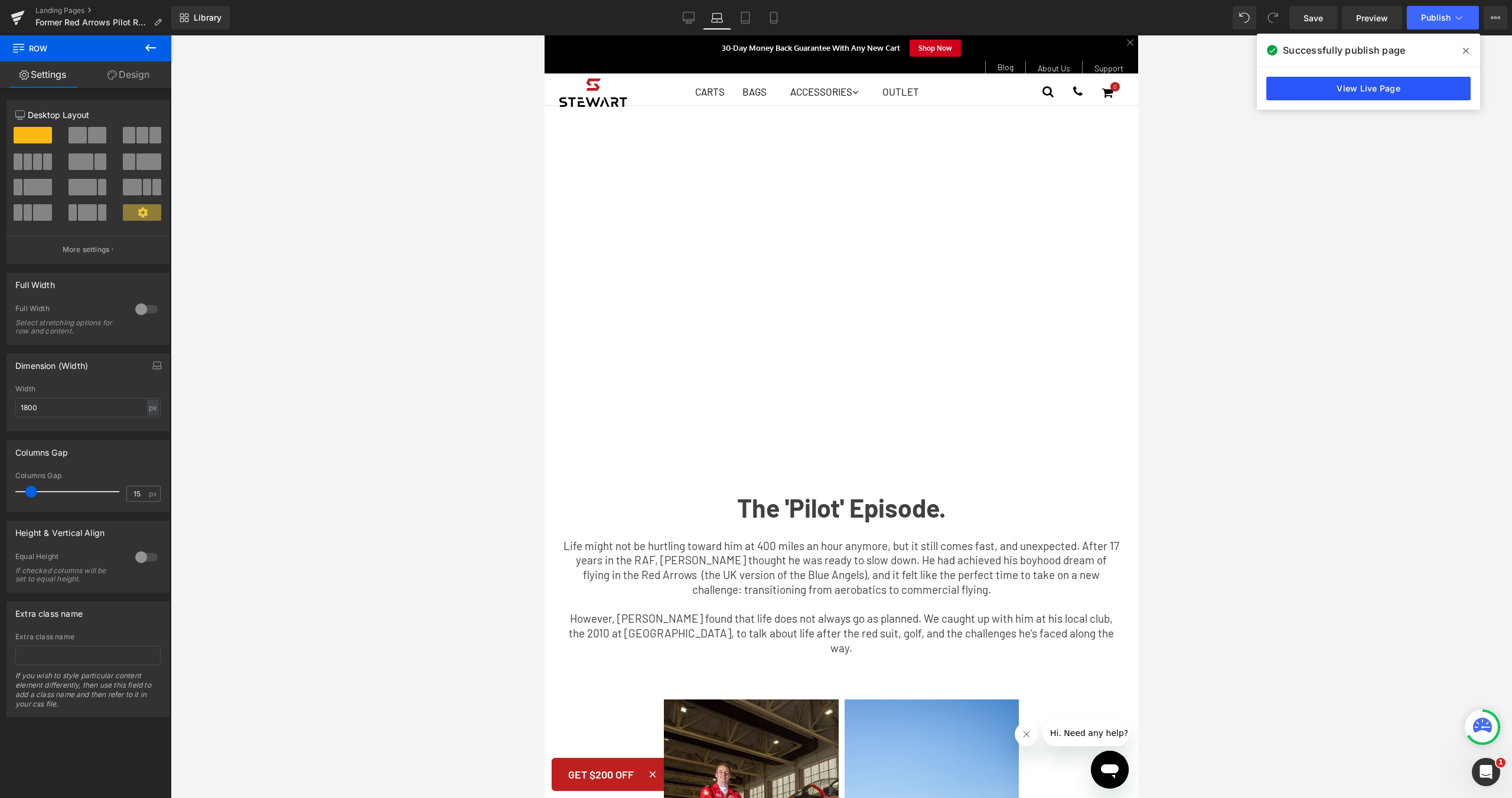
click at [1301, 87] on link "View Live Page" at bounding box center [1368, 89] width 205 height 24
click at [17, 19] on icon at bounding box center [17, 19] width 8 height 5
